Goal: Transaction & Acquisition: Purchase product/service

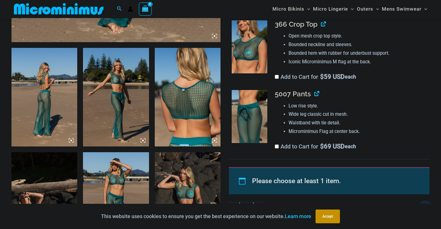
scroll to position [373, 0]
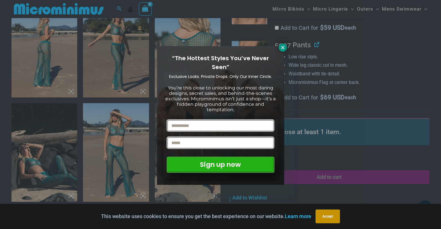
click at [281, 46] on icon at bounding box center [282, 47] width 3 height 3
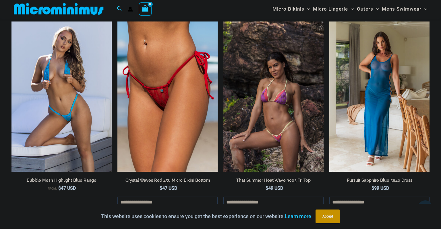
scroll to position [977, 0]
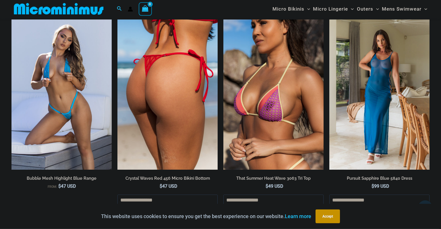
click at [190, 94] on img at bounding box center [167, 95] width 100 height 150
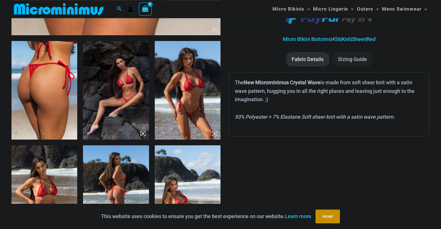
scroll to position [336, 0]
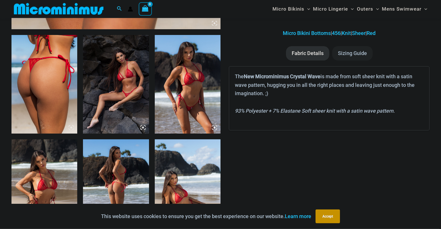
click at [191, 106] on img at bounding box center [188, 84] width 66 height 99
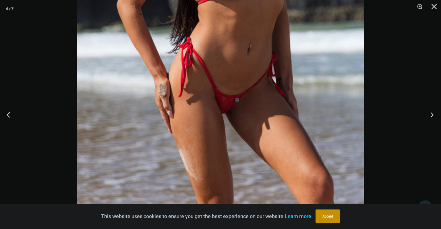
click at [434, 114] on button "Next" at bounding box center [430, 114] width 22 height 29
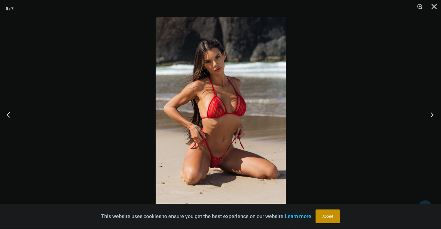
click at [434, 114] on button "Next" at bounding box center [430, 114] width 22 height 29
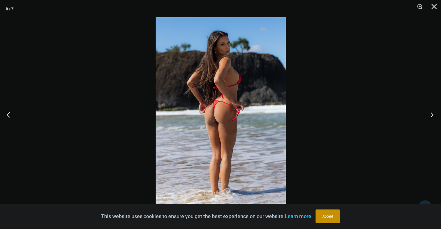
click at [434, 114] on button "Next" at bounding box center [430, 114] width 22 height 29
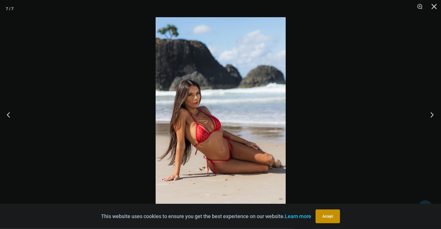
click at [434, 114] on button "Next" at bounding box center [430, 114] width 22 height 29
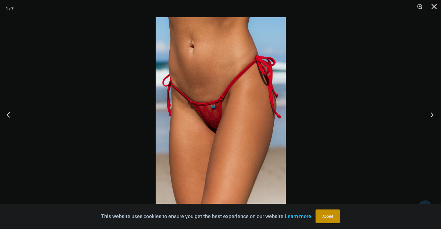
click at [434, 114] on button "Next" at bounding box center [430, 114] width 22 height 29
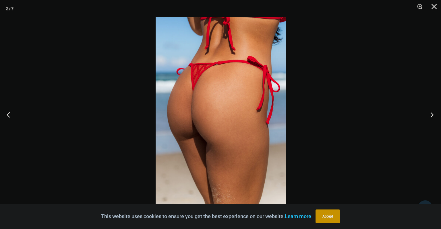
click at [434, 114] on button "Next" at bounding box center [430, 114] width 22 height 29
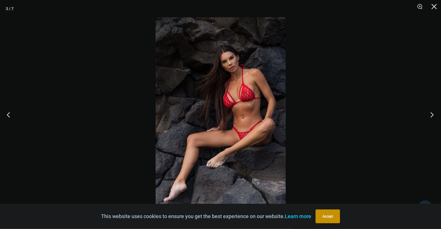
click at [434, 114] on button "Next" at bounding box center [430, 114] width 22 height 29
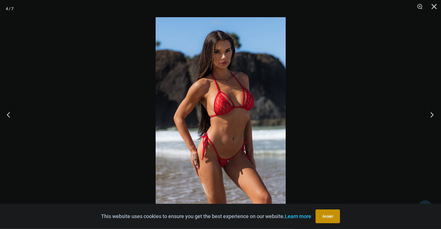
click at [434, 114] on button "Next" at bounding box center [430, 114] width 22 height 29
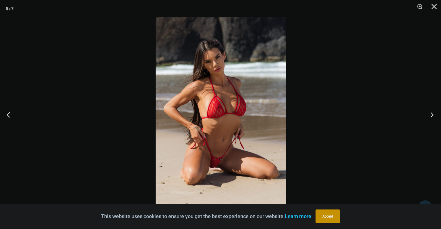
click at [434, 114] on button "Next" at bounding box center [430, 114] width 22 height 29
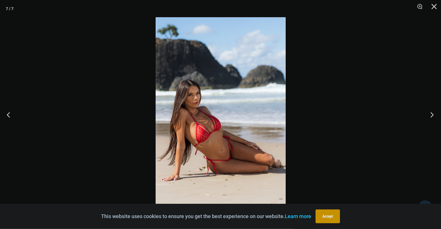
click at [434, 114] on button "Next" at bounding box center [430, 114] width 22 height 29
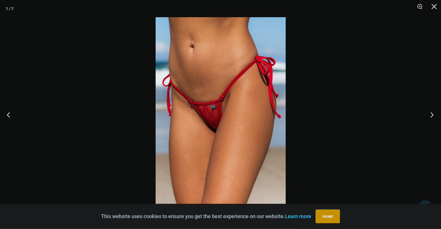
click at [434, 114] on button "Next" at bounding box center [430, 114] width 22 height 29
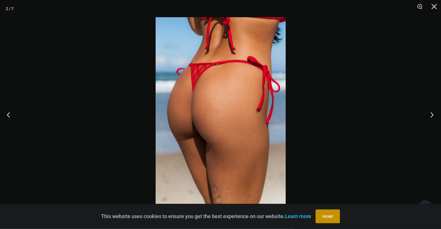
click at [434, 114] on button "Next" at bounding box center [430, 114] width 22 height 29
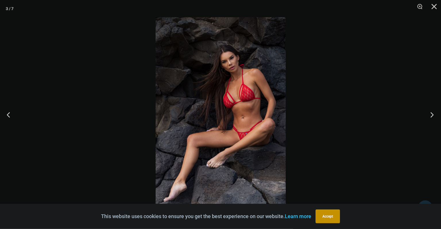
click at [434, 114] on button "Next" at bounding box center [430, 114] width 22 height 29
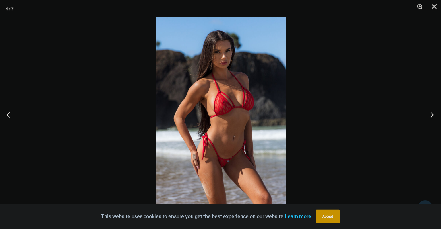
click at [434, 114] on button "Next" at bounding box center [430, 114] width 22 height 29
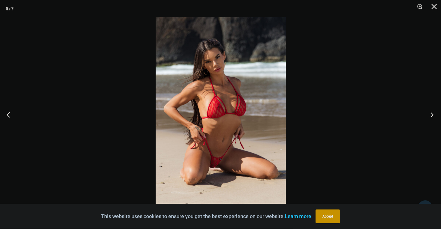
click at [434, 114] on button "Next" at bounding box center [430, 114] width 22 height 29
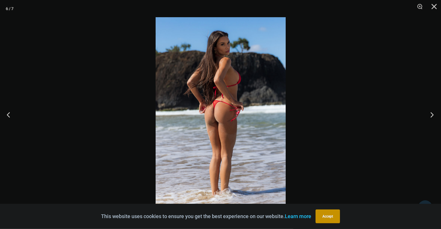
click at [434, 114] on button "Next" at bounding box center [430, 114] width 22 height 29
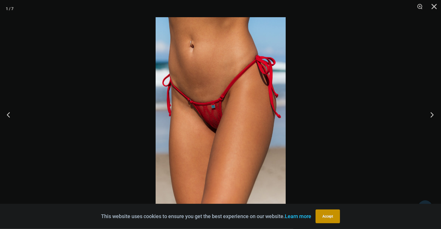
click at [434, 114] on button "Next" at bounding box center [430, 114] width 22 height 29
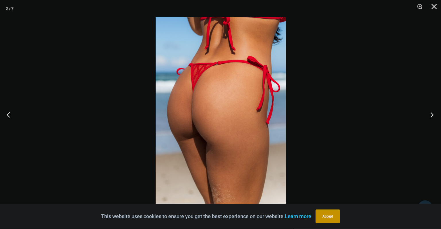
click at [434, 114] on button "Next" at bounding box center [430, 114] width 22 height 29
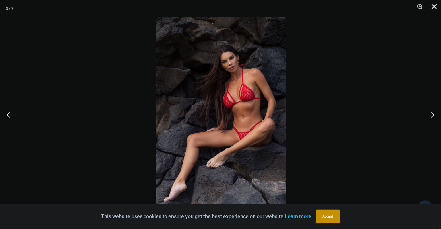
click at [431, 9] on button "Close" at bounding box center [432, 8] width 14 height 17
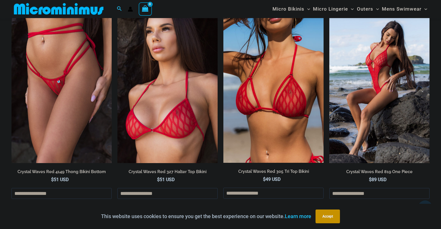
scroll to position [578, 0]
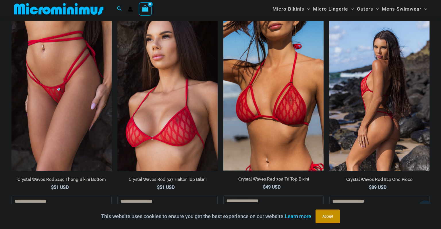
click at [371, 126] on img at bounding box center [379, 96] width 100 height 150
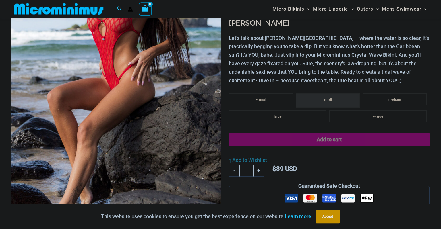
scroll to position [313, 0]
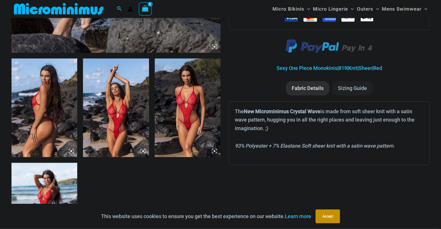
click at [191, 131] on img at bounding box center [188, 108] width 66 height 99
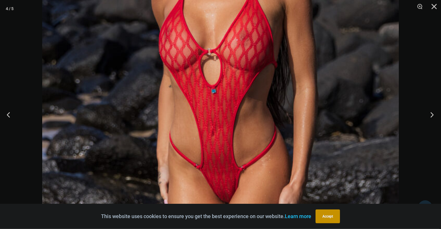
click at [434, 113] on button "Next" at bounding box center [430, 114] width 22 height 29
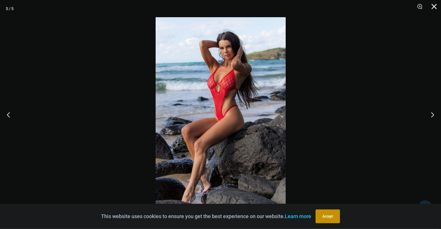
click at [432, 7] on button "Close" at bounding box center [432, 8] width 14 height 17
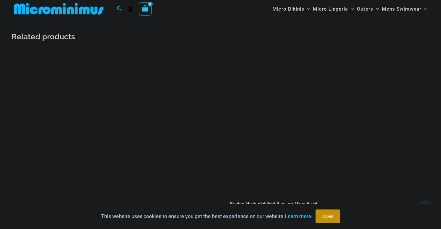
scroll to position [991, 0]
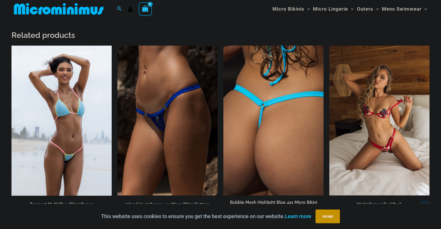
click at [298, 140] on img at bounding box center [273, 121] width 100 height 150
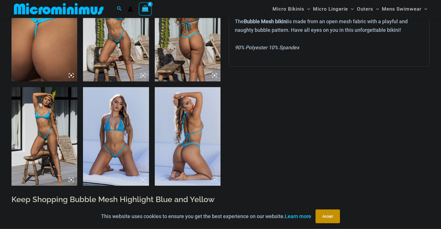
scroll to position [402, 0]
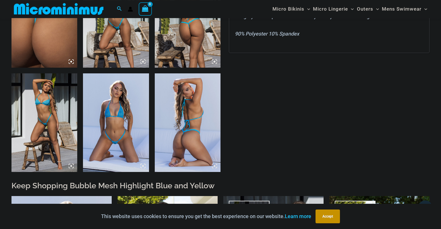
click at [122, 119] on img at bounding box center [116, 122] width 66 height 99
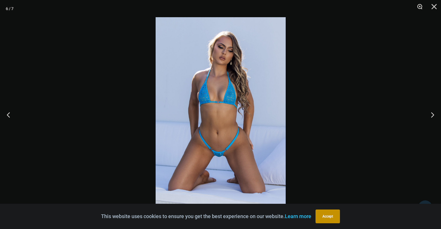
click at [419, 6] on button "Zoom" at bounding box center [417, 8] width 14 height 17
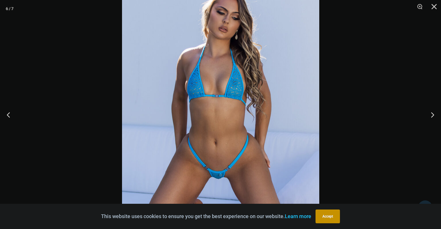
click at [324, 124] on div at bounding box center [220, 114] width 441 height 229
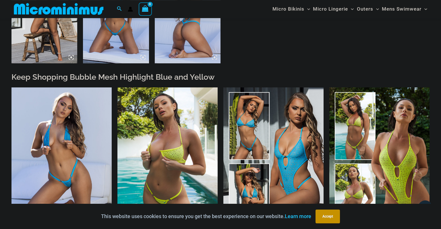
scroll to position [552, 0]
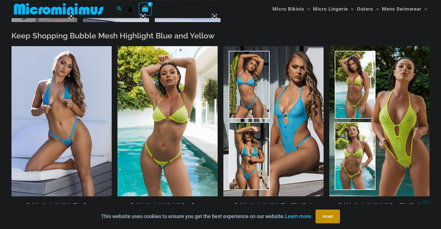
click at [199, 122] on img at bounding box center [167, 121] width 100 height 150
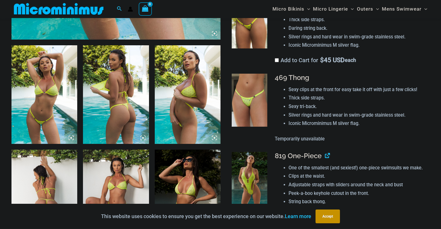
scroll to position [326, 0]
click at [181, 123] on img at bounding box center [188, 94] width 66 height 99
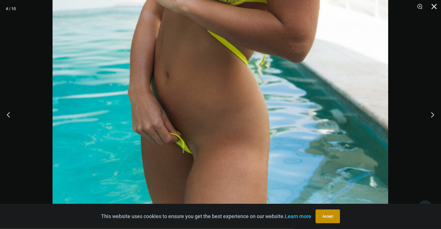
click at [434, 7] on button "Close" at bounding box center [432, 8] width 14 height 17
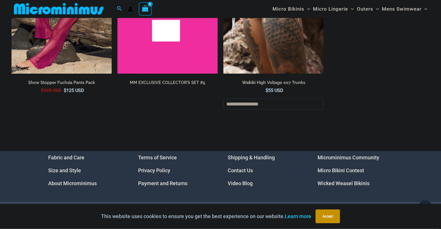
scroll to position [2198, 0]
